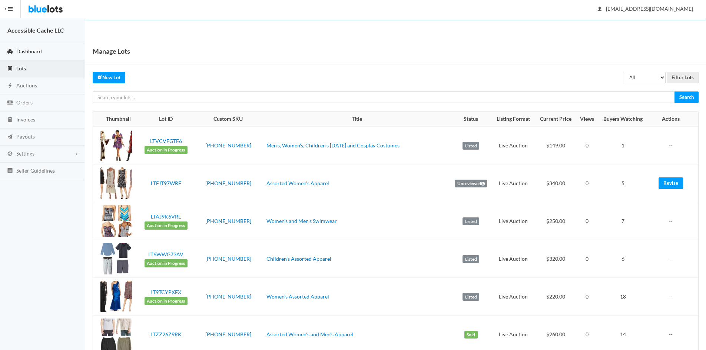
click at [39, 49] on span "Dashboard" at bounding box center [29, 51] width 26 height 6
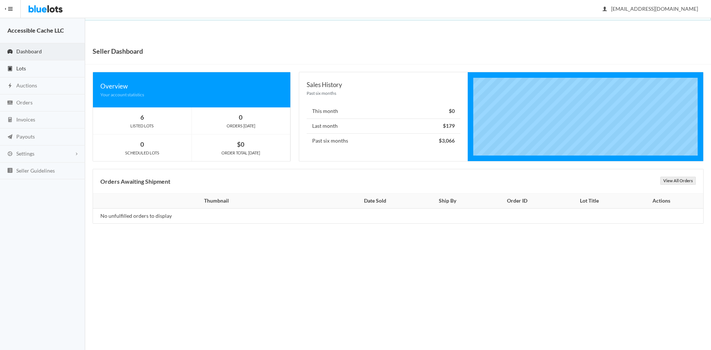
click at [16, 70] on link "Lots" at bounding box center [42, 68] width 85 height 17
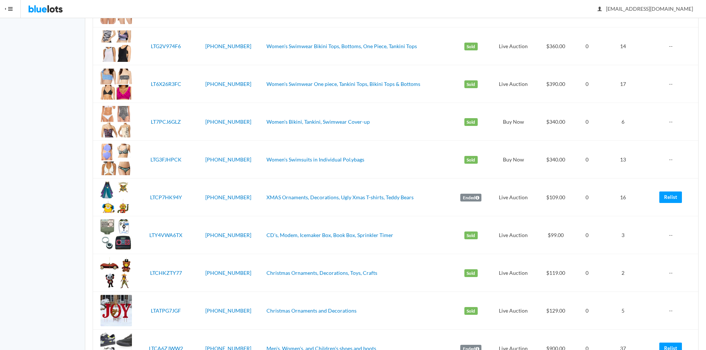
scroll to position [749, 0]
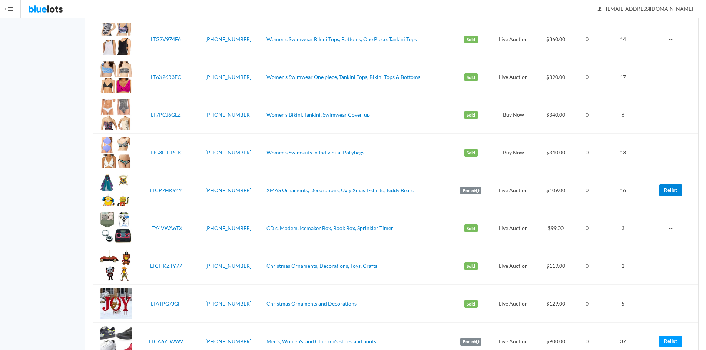
click at [669, 192] on link "Relist" at bounding box center [670, 190] width 23 height 11
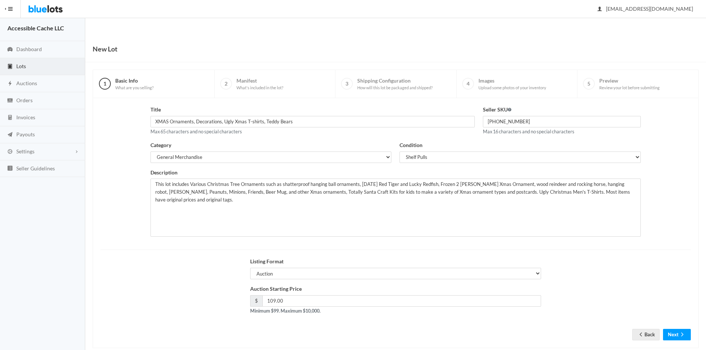
scroll to position [16, 0]
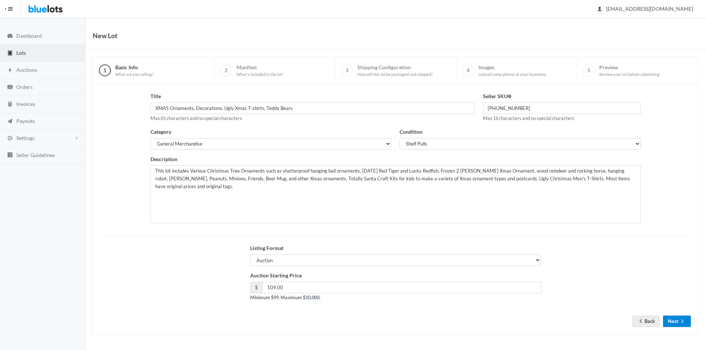
click at [676, 324] on button "Next" at bounding box center [677, 321] width 28 height 11
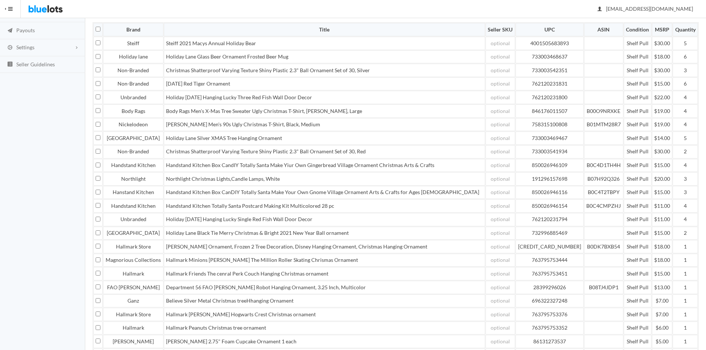
scroll to position [202, 0]
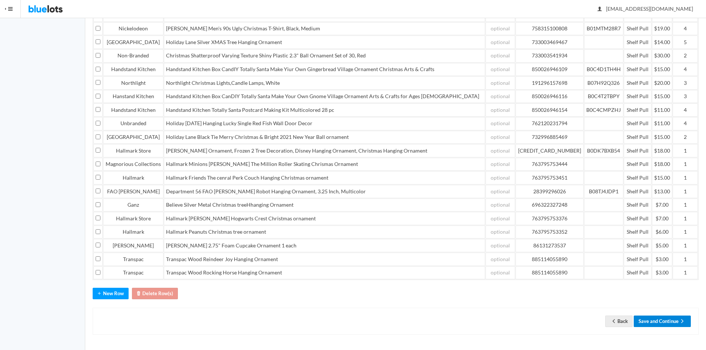
drag, startPoint x: 657, startPoint y: 322, endPoint x: 655, endPoint y: 289, distance: 32.7
click at [657, 322] on button "Save and Continue" at bounding box center [662, 321] width 57 height 11
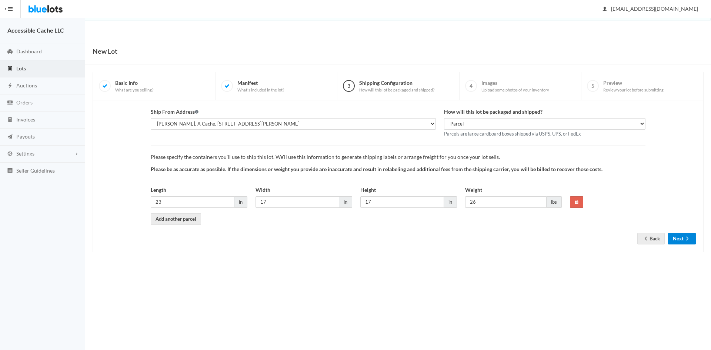
click at [686, 237] on icon "arrow forward" at bounding box center [687, 239] width 7 height 6
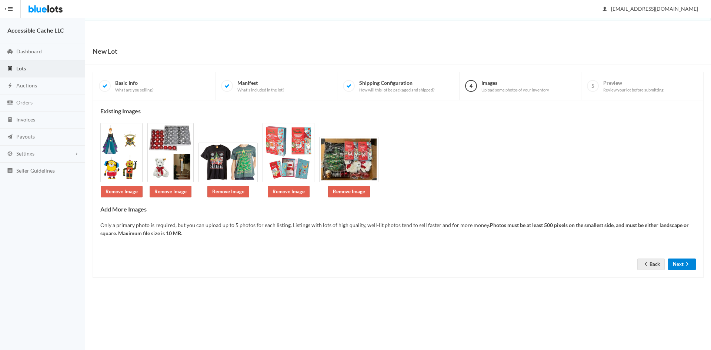
click at [688, 265] on icon "arrow forward" at bounding box center [688, 264] width 2 height 4
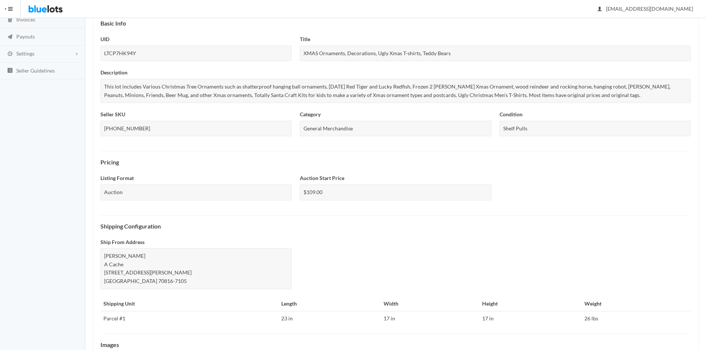
scroll to position [200, 0]
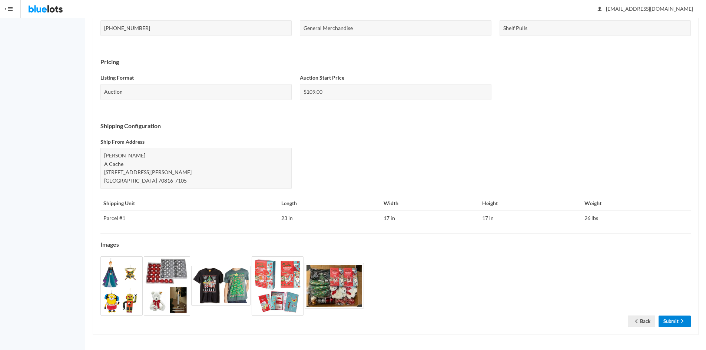
click at [668, 324] on link "Submit" at bounding box center [675, 321] width 32 height 11
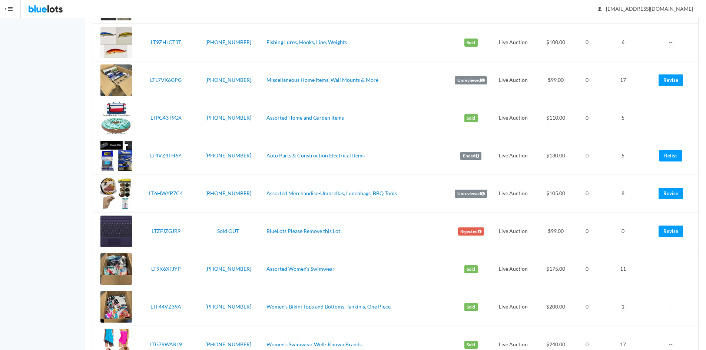
scroll to position [356, 0]
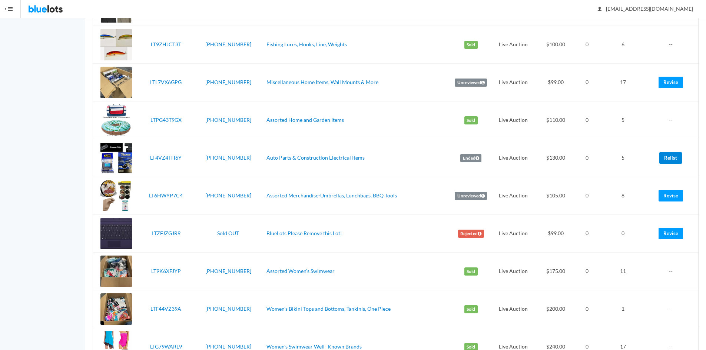
click at [667, 159] on link "Relist" at bounding box center [670, 157] width 23 height 11
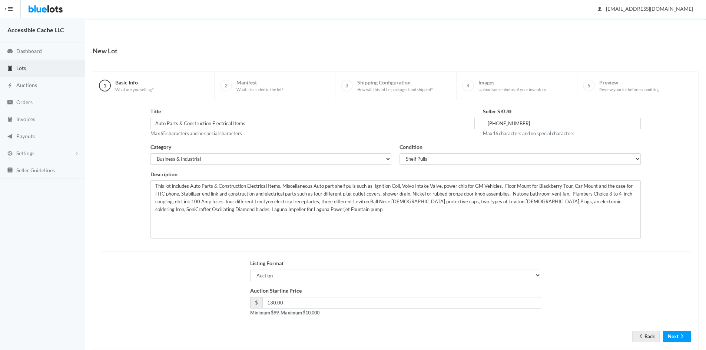
scroll to position [16, 0]
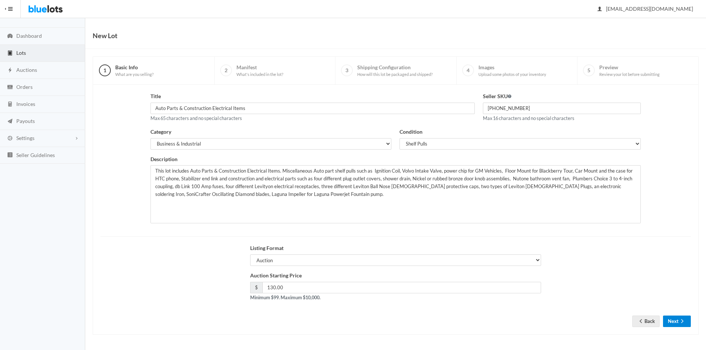
click at [672, 321] on button "Next" at bounding box center [677, 321] width 28 height 11
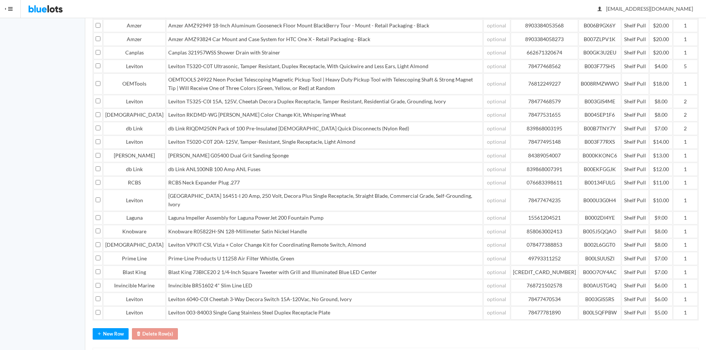
scroll to position [514, 0]
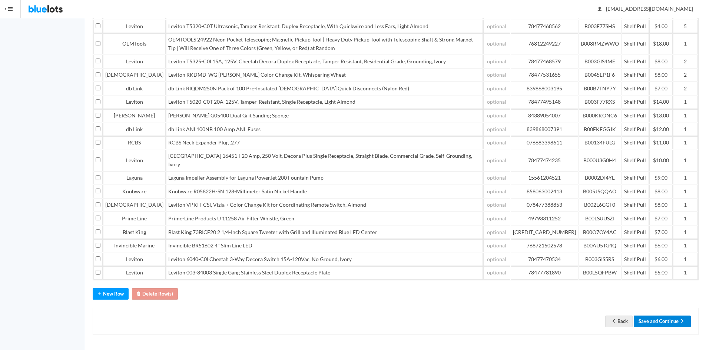
click at [668, 320] on button "Save and Continue" at bounding box center [662, 321] width 57 height 11
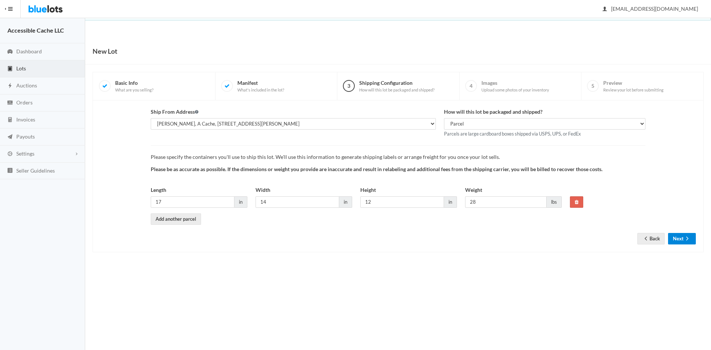
click at [677, 236] on button "Next" at bounding box center [683, 238] width 28 height 11
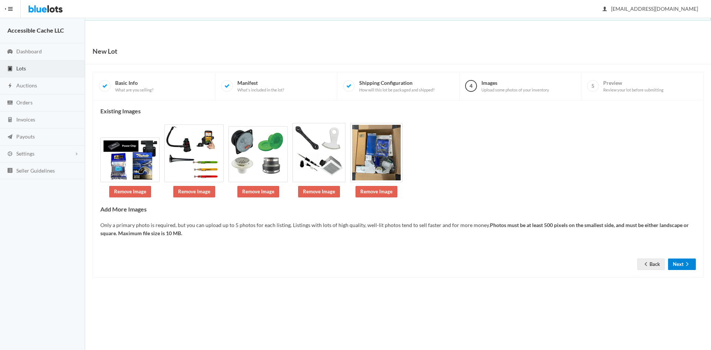
click at [675, 261] on button "Next" at bounding box center [683, 264] width 28 height 11
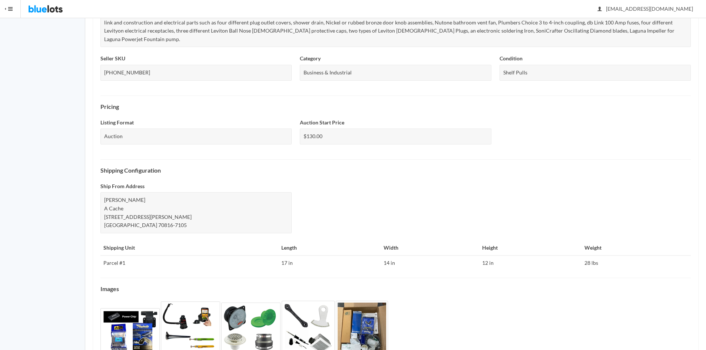
scroll to position [209, 0]
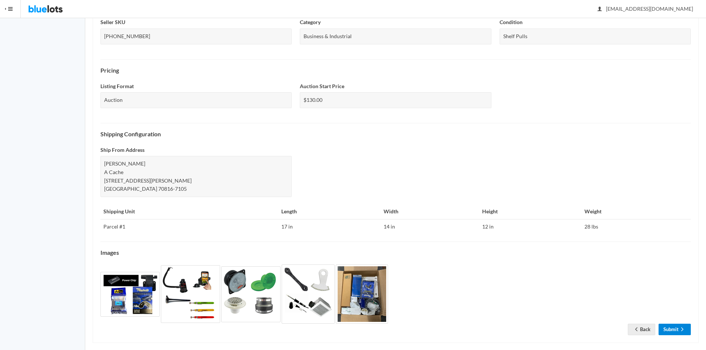
click at [667, 324] on link "Submit" at bounding box center [675, 329] width 32 height 11
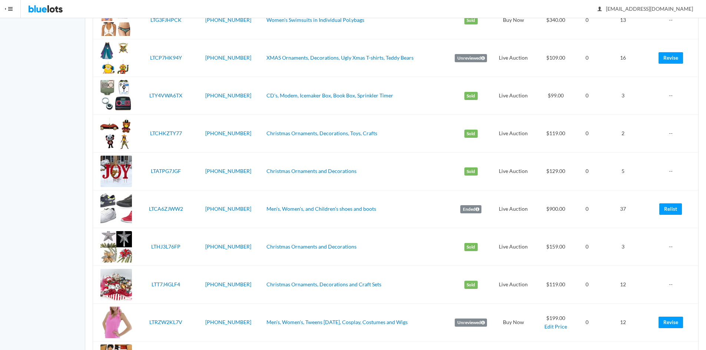
scroll to position [919, 0]
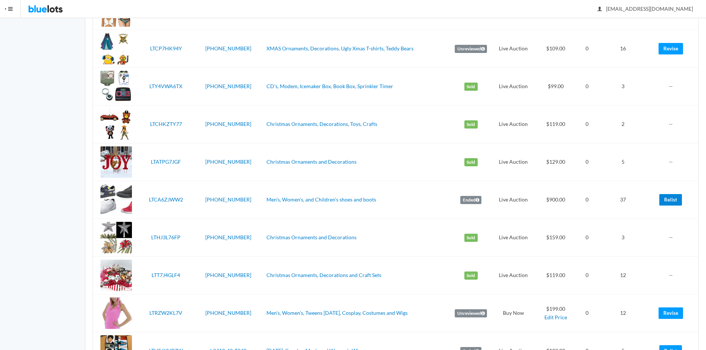
click at [666, 198] on link "Relist" at bounding box center [670, 199] width 23 height 11
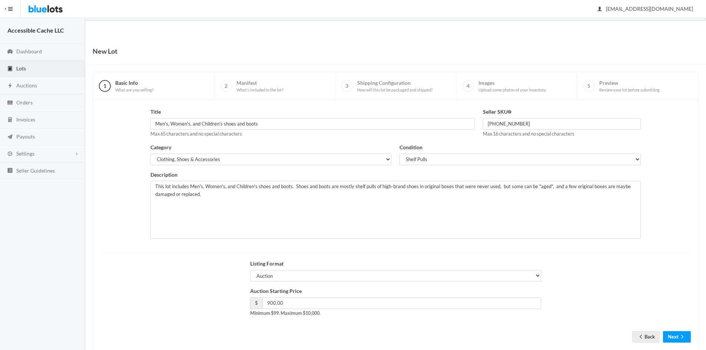
scroll to position [16, 0]
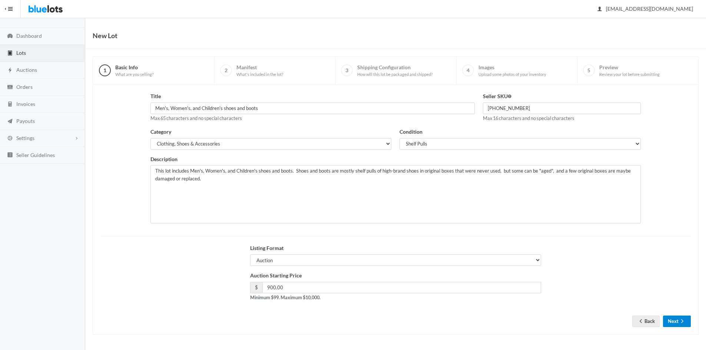
click at [681, 323] on icon "arrow forward" at bounding box center [682, 321] width 7 height 6
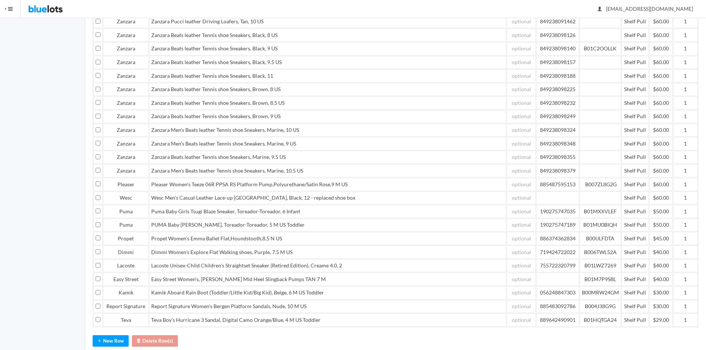
scroll to position [1410, 0]
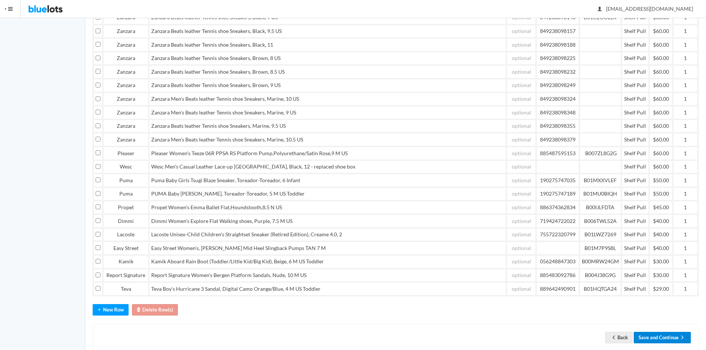
click at [664, 332] on button "Save and Continue" at bounding box center [662, 337] width 57 height 11
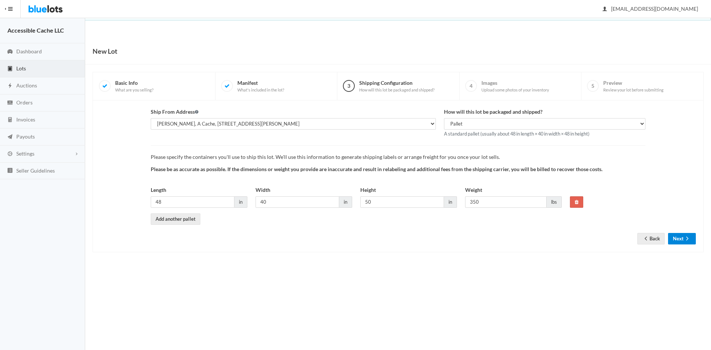
drag, startPoint x: 678, startPoint y: 240, endPoint x: 684, endPoint y: 223, distance: 17.5
click at [679, 240] on button "Next" at bounding box center [683, 238] width 28 height 11
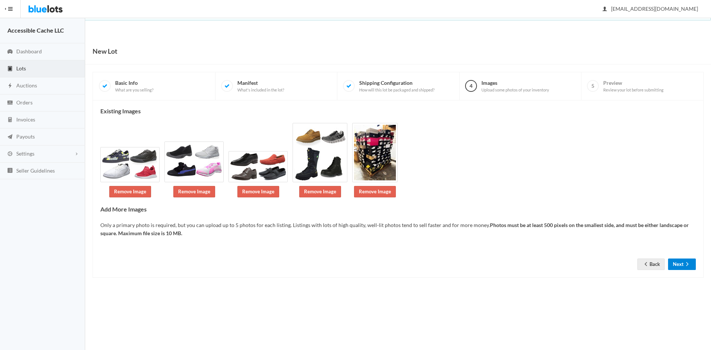
drag, startPoint x: 681, startPoint y: 262, endPoint x: 689, endPoint y: 177, distance: 86.0
click at [683, 262] on button "Next" at bounding box center [683, 264] width 28 height 11
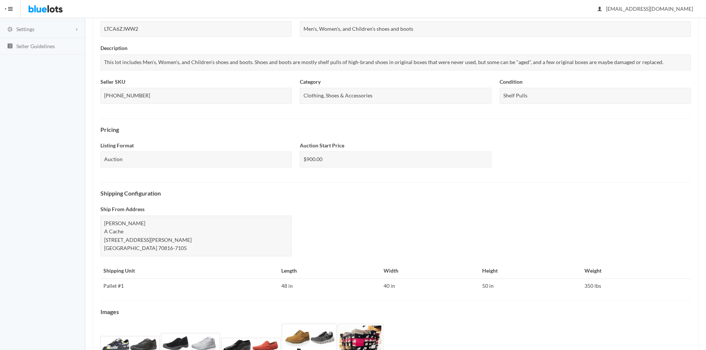
scroll to position [192, 0]
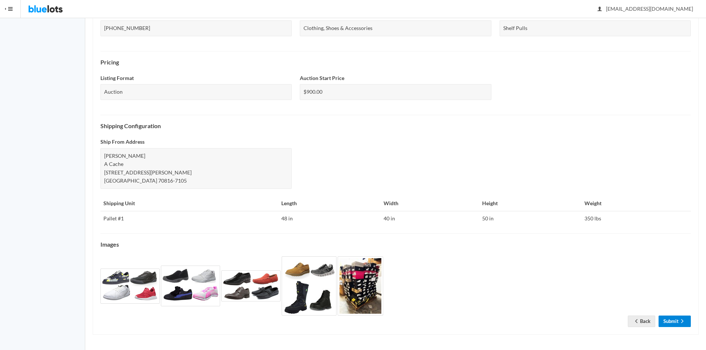
drag, startPoint x: 675, startPoint y: 316, endPoint x: 663, endPoint y: 180, distance: 136.9
click at [675, 317] on link "Submit" at bounding box center [675, 321] width 32 height 11
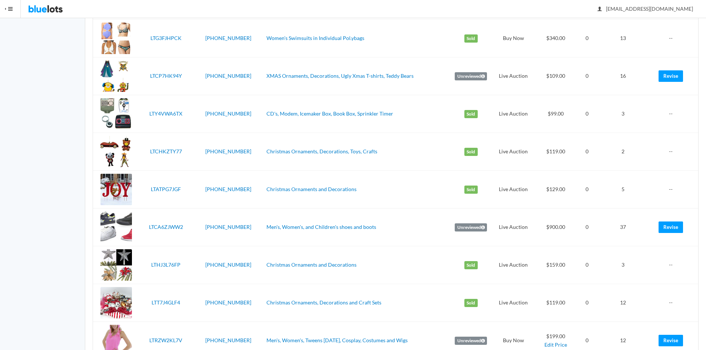
scroll to position [898, 0]
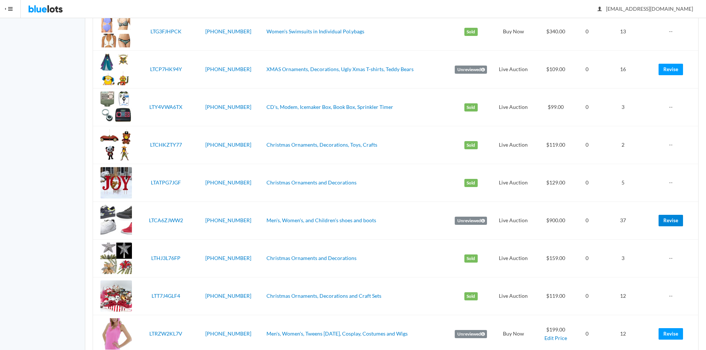
click at [671, 220] on link "Revise" at bounding box center [671, 220] width 24 height 11
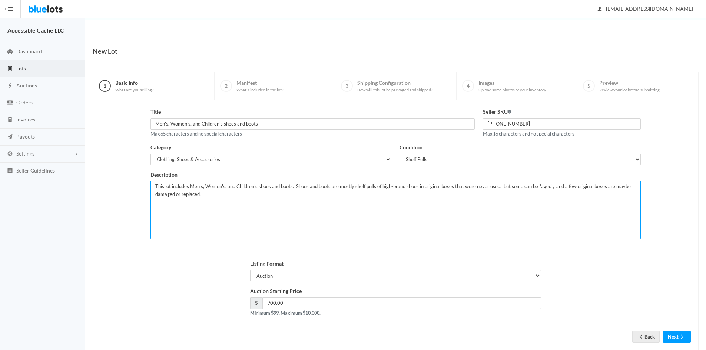
click at [208, 196] on textarea "This lot includes Men's, Women's, and Children's shoes and boots. Shoes and boo…" at bounding box center [395, 210] width 491 height 58
click at [201, 194] on textarea "This lot includes Men's, Women's, and Children's shoes and boots. Shoes and boo…" at bounding box center [395, 210] width 491 height 58
click at [303, 194] on textarea "This lot includes Men's, Women's, and Children's shoes and boots. Shoes and boo…" at bounding box center [395, 210] width 491 height 58
click at [363, 195] on textarea "This lot includes Men's, Women's, and Children's shoes and boots. Shoes and boo…" at bounding box center [395, 210] width 491 height 58
click at [374, 194] on textarea "This lot includes Men's, Women's, and Children's shoes and boots. Shoes and boo…" at bounding box center [395, 210] width 491 height 58
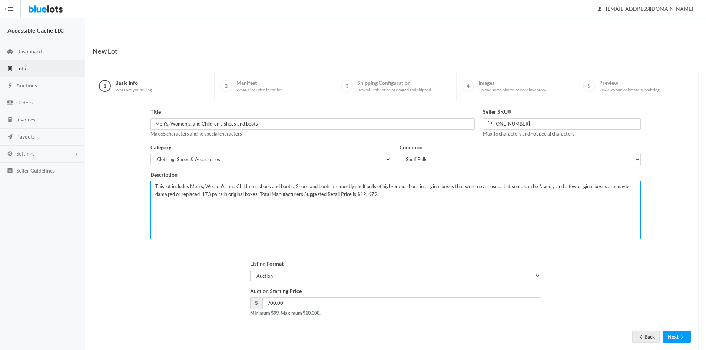
click at [506, 187] on textarea "This lot includes Men's, Women's, and Children's shoes and boots. Shoes and boo…" at bounding box center [395, 210] width 491 height 58
click at [227, 195] on textarea "This lot includes Men's, Women's, and Children's shoes and boots. Shoes and boo…" at bounding box center [395, 210] width 491 height 58
type textarea "This lot includes Men's, Women's, and Children's shoes and boots. Shoes and boo…"
click at [676, 336] on button "Next" at bounding box center [677, 336] width 28 height 11
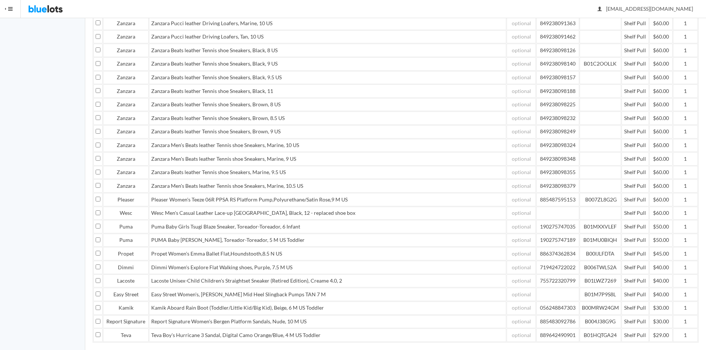
scroll to position [1410, 0]
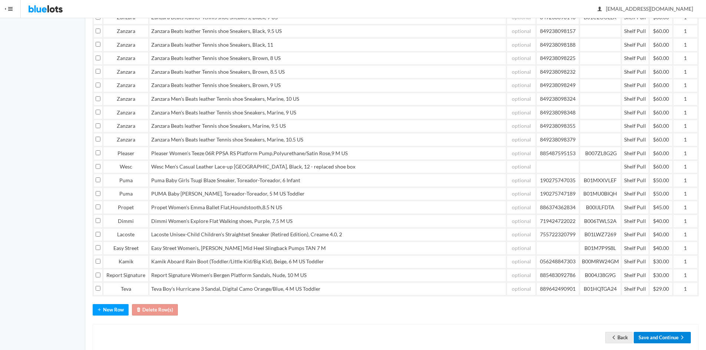
click at [647, 332] on button "Save and Continue" at bounding box center [662, 337] width 57 height 11
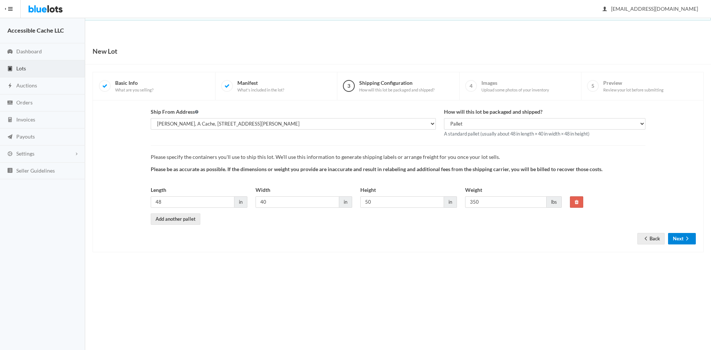
click at [684, 238] on icon "arrow forward" at bounding box center [687, 239] width 7 height 6
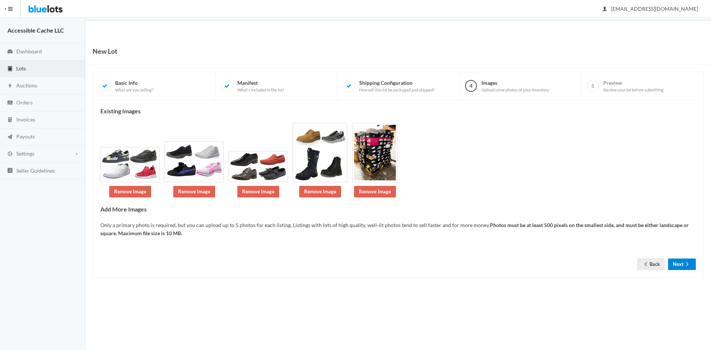
click at [679, 265] on button "Next" at bounding box center [683, 264] width 28 height 11
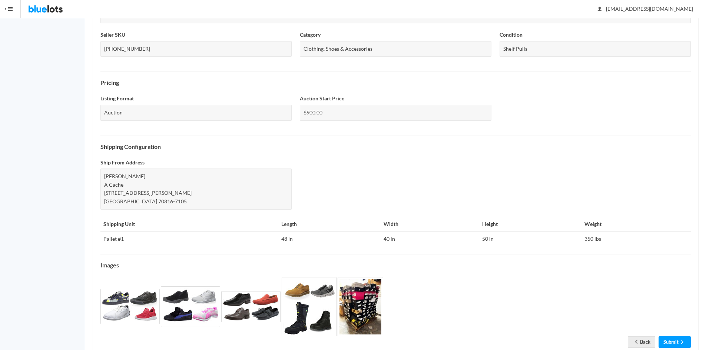
scroll to position [200, 0]
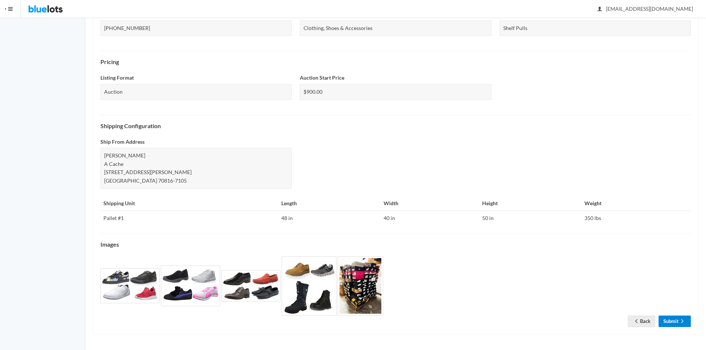
click at [671, 318] on link "Submit" at bounding box center [675, 321] width 32 height 11
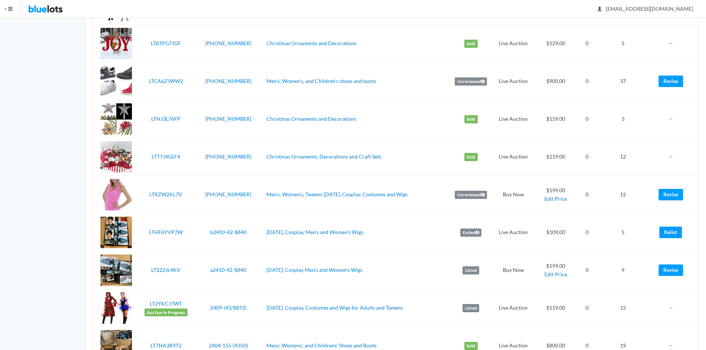
scroll to position [1046, 0]
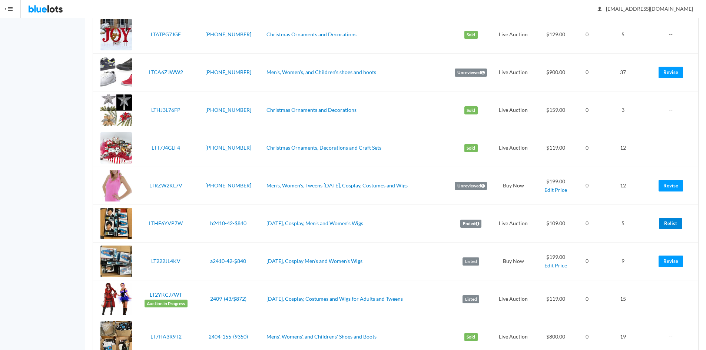
drag, startPoint x: 671, startPoint y: 223, endPoint x: 387, endPoint y: 38, distance: 339.6
click at [671, 223] on link "Relist" at bounding box center [670, 223] width 23 height 11
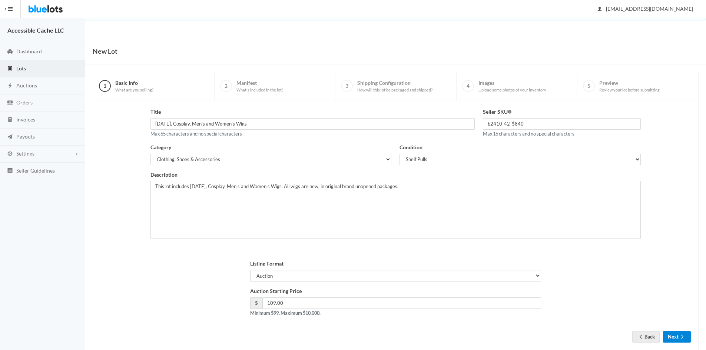
click at [671, 337] on button "Next" at bounding box center [677, 336] width 28 height 11
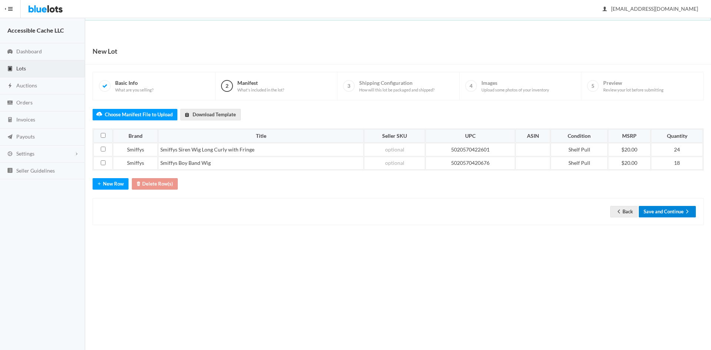
click at [670, 208] on button "Save and Continue" at bounding box center [667, 211] width 57 height 11
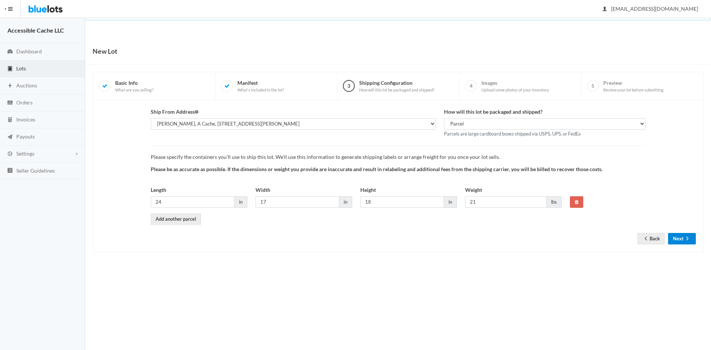
click at [675, 238] on button "Next" at bounding box center [683, 238] width 28 height 11
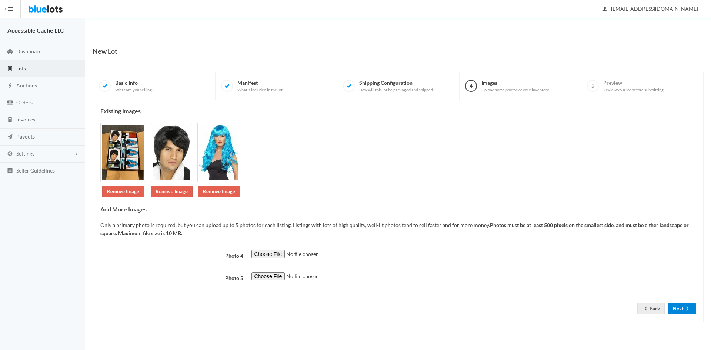
click at [681, 309] on button "Next" at bounding box center [683, 308] width 28 height 11
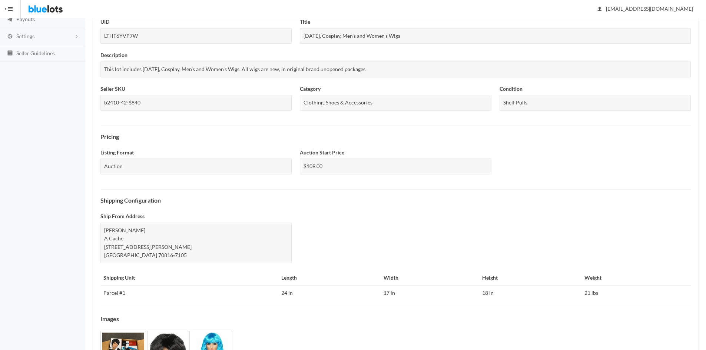
scroll to position [192, 0]
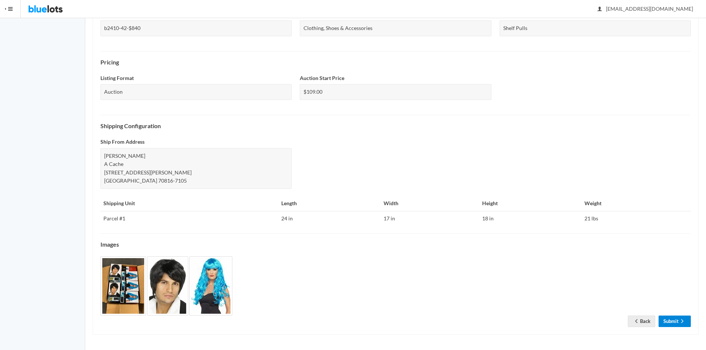
drag, startPoint x: 669, startPoint y: 321, endPoint x: 663, endPoint y: 223, distance: 98.0
click at [667, 321] on link "Submit" at bounding box center [675, 321] width 32 height 11
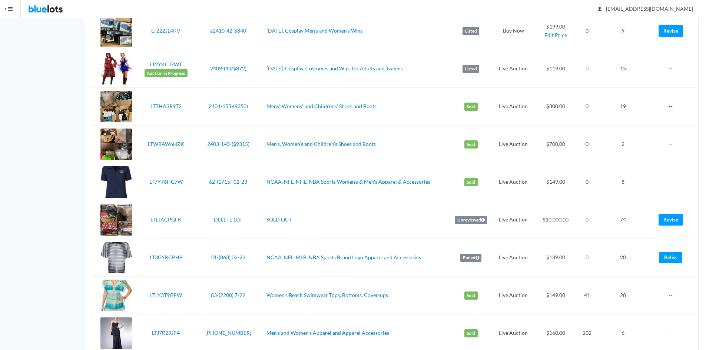
scroll to position [1349, 0]
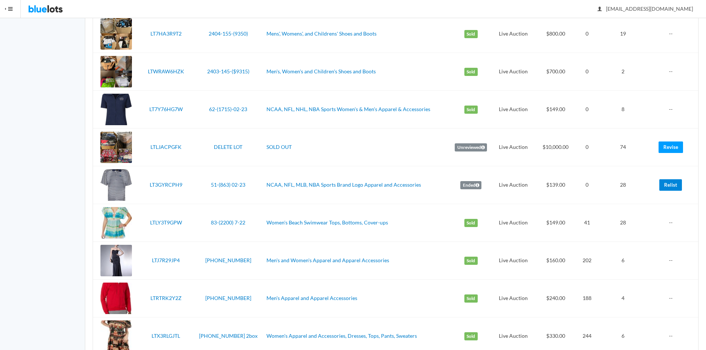
click at [670, 186] on link "Relist" at bounding box center [670, 184] width 23 height 11
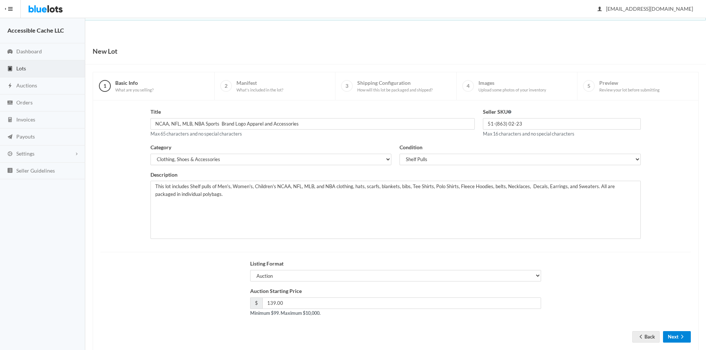
click at [675, 341] on button "Next" at bounding box center [677, 336] width 28 height 11
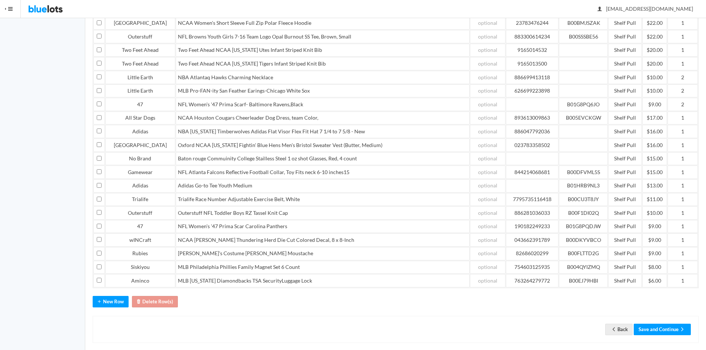
scroll to position [325, 0]
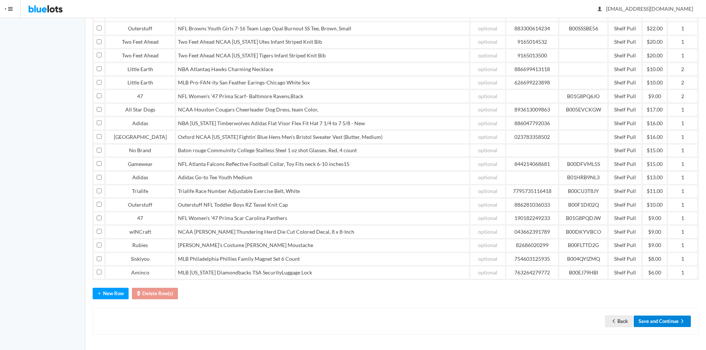
click at [656, 321] on button "Save and Continue" at bounding box center [662, 321] width 57 height 11
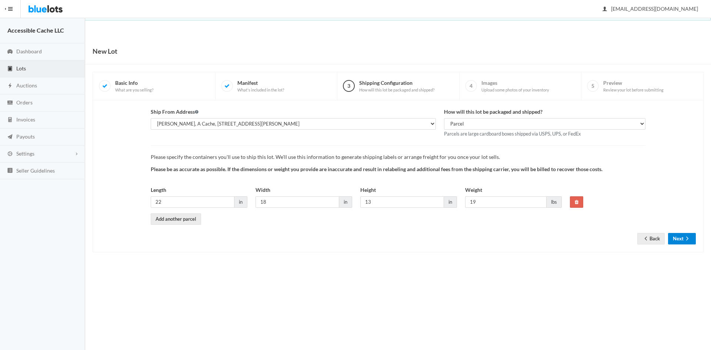
click at [680, 238] on button "Next" at bounding box center [683, 238] width 28 height 11
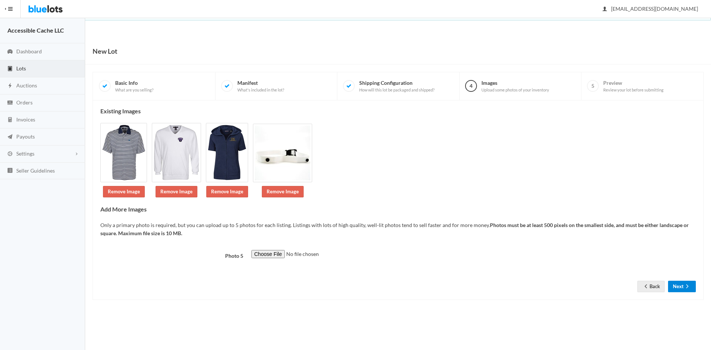
drag, startPoint x: 683, startPoint y: 287, endPoint x: 685, endPoint y: 265, distance: 22.0
click at [683, 286] on button "Next" at bounding box center [683, 286] width 28 height 11
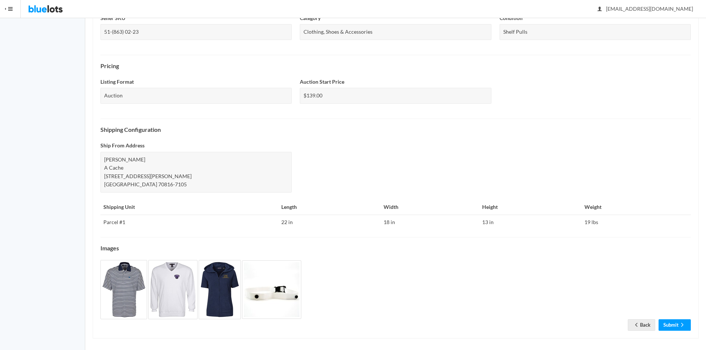
scroll to position [192, 0]
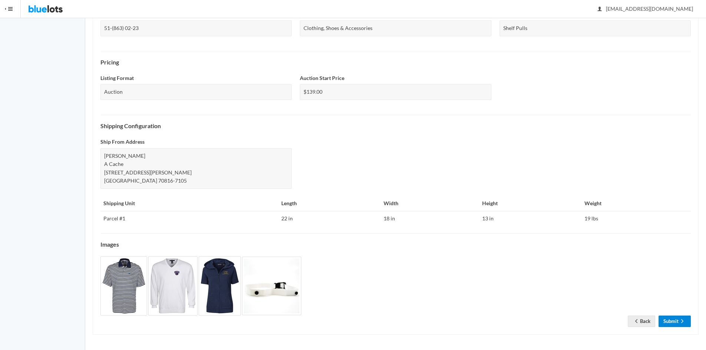
drag, startPoint x: 670, startPoint y: 318, endPoint x: 661, endPoint y: 233, distance: 84.5
click at [670, 318] on link "Submit" at bounding box center [675, 321] width 32 height 11
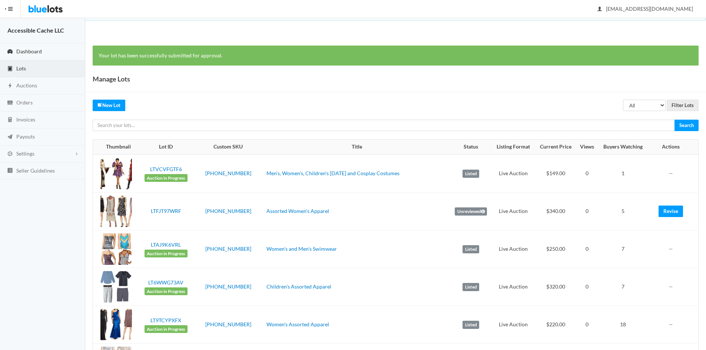
click at [22, 48] on span "Dashboard" at bounding box center [29, 51] width 26 height 6
